Goal: Task Accomplishment & Management: Use online tool/utility

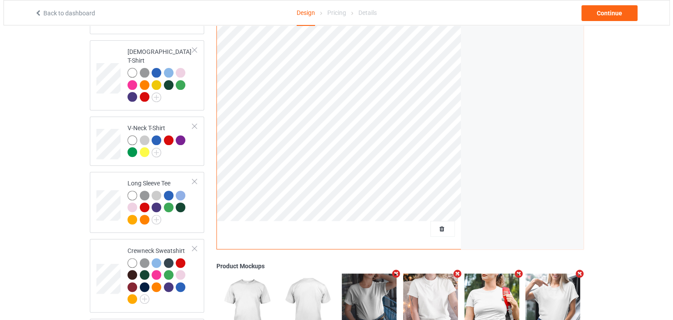
scroll to position [371, 0]
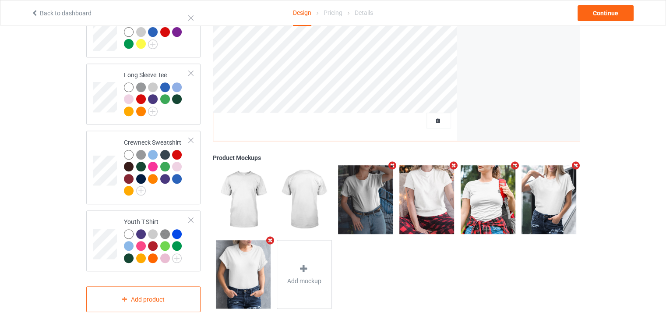
click at [271, 236] on icon "Remove mockup" at bounding box center [270, 240] width 11 height 9
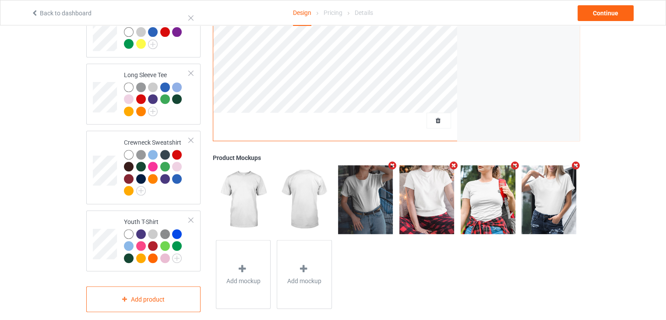
click at [394, 161] on icon "Remove mockup" at bounding box center [392, 165] width 11 height 9
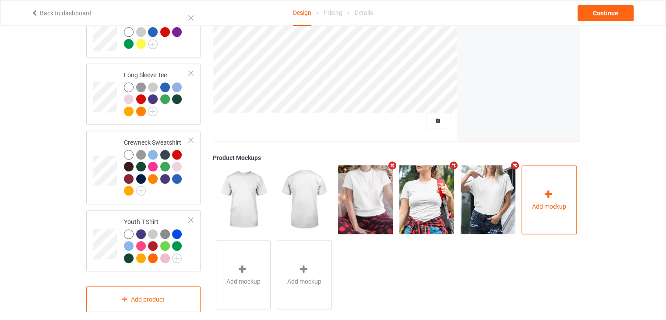
click at [562, 187] on div "Add mockup" at bounding box center [549, 199] width 55 height 69
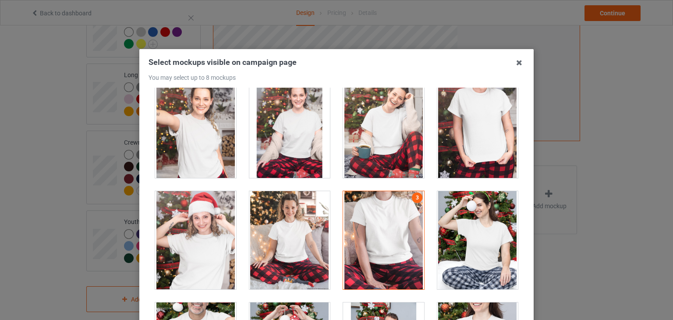
scroll to position [8982, 0]
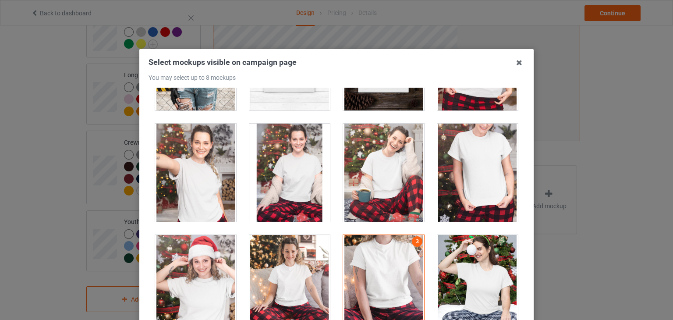
click at [502, 124] on div at bounding box center [477, 173] width 81 height 98
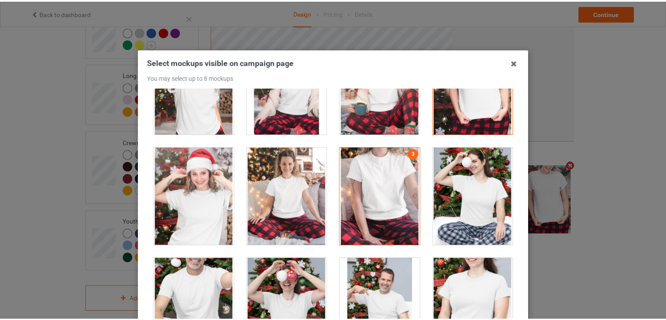
scroll to position [9114, 0]
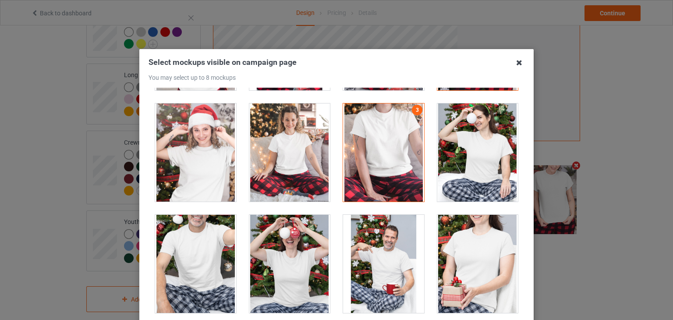
click at [514, 64] on icon at bounding box center [519, 63] width 14 height 14
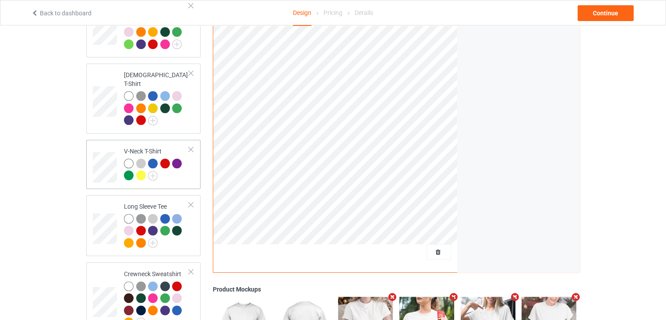
scroll to position [108, 0]
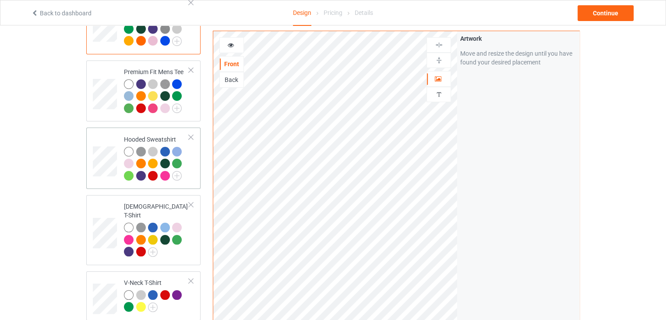
click at [127, 163] on div at bounding box center [129, 164] width 10 height 10
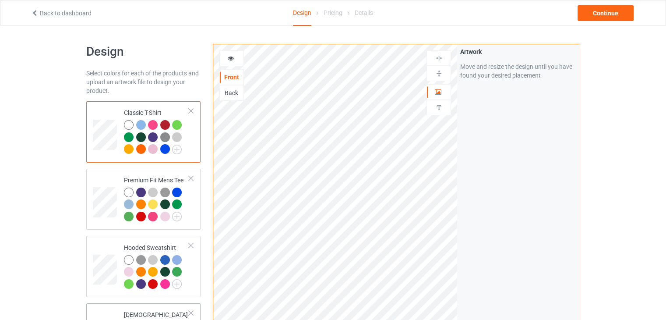
scroll to position [131, 0]
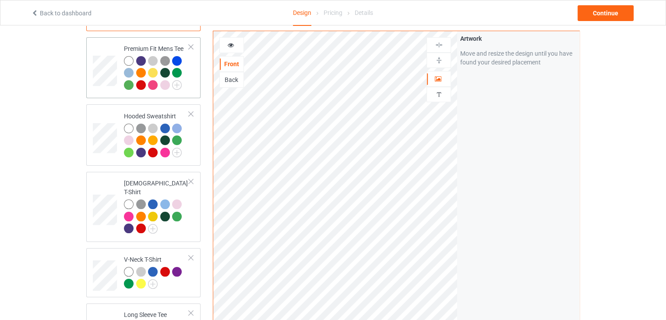
click at [164, 84] on div at bounding box center [165, 85] width 10 height 10
click at [166, 86] on div at bounding box center [165, 85] width 10 height 10
click at [163, 84] on div at bounding box center [165, 85] width 10 height 10
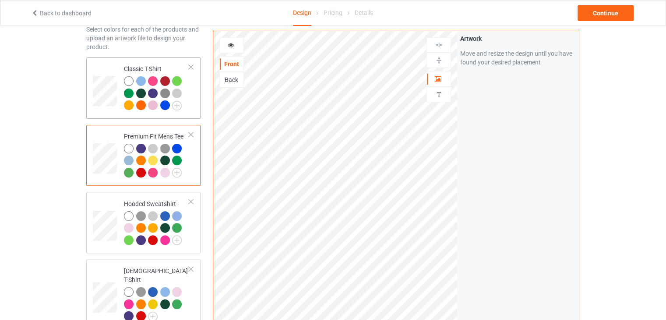
click at [138, 67] on div "Classic T-Shirt" at bounding box center [156, 86] width 65 height 45
click at [152, 106] on div at bounding box center [153, 105] width 10 height 10
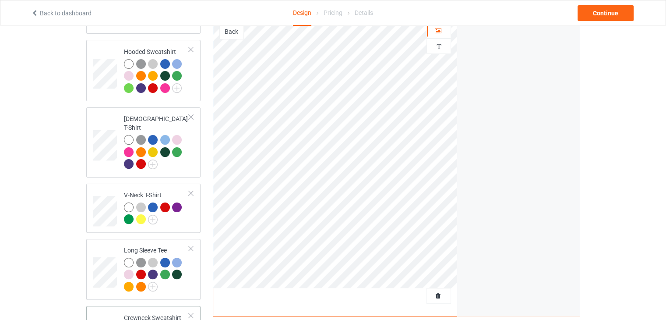
scroll to position [240, 0]
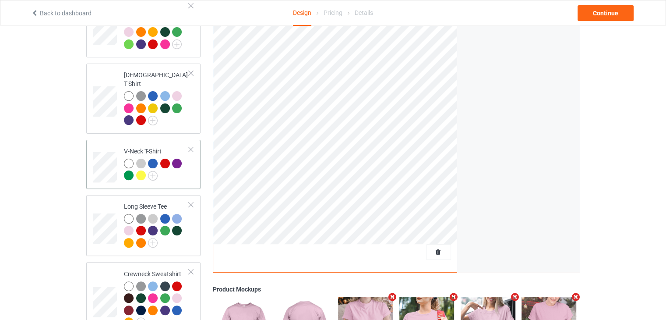
click at [150, 147] on div "V-Neck T-Shirt" at bounding box center [156, 163] width 65 height 33
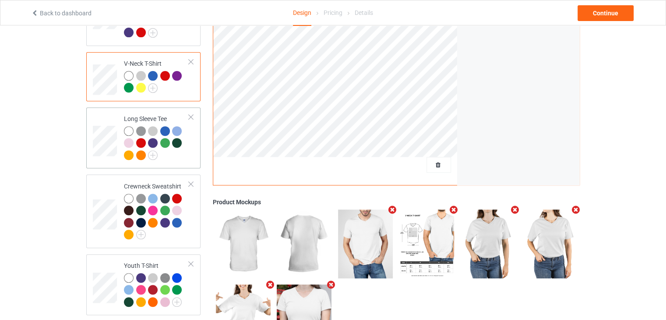
scroll to position [283, 0]
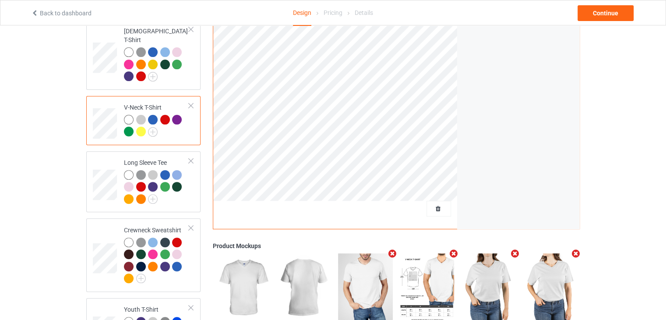
click at [138, 115] on div at bounding box center [141, 120] width 10 height 10
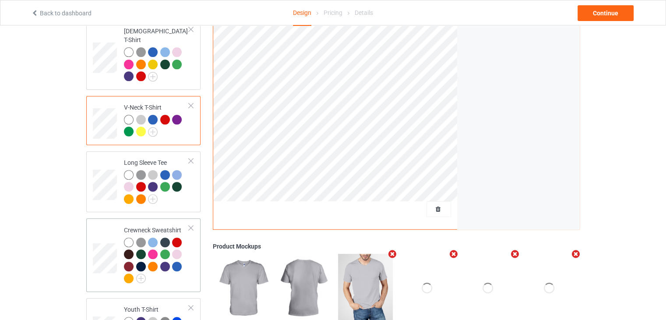
scroll to position [371, 0]
